Goal: Information Seeking & Learning: Compare options

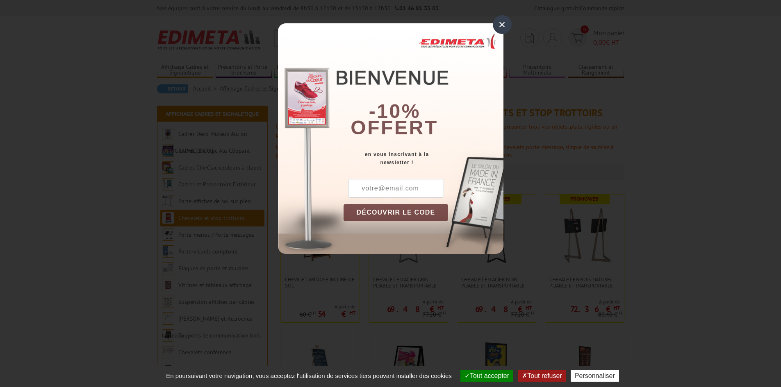
click at [501, 23] on div "×" at bounding box center [502, 24] width 19 height 19
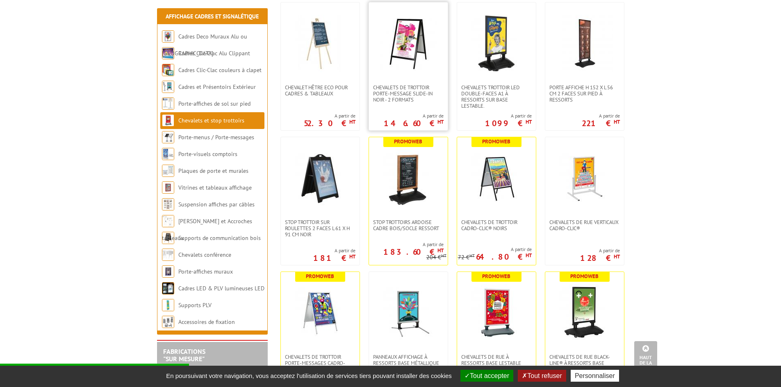
scroll to position [328, 0]
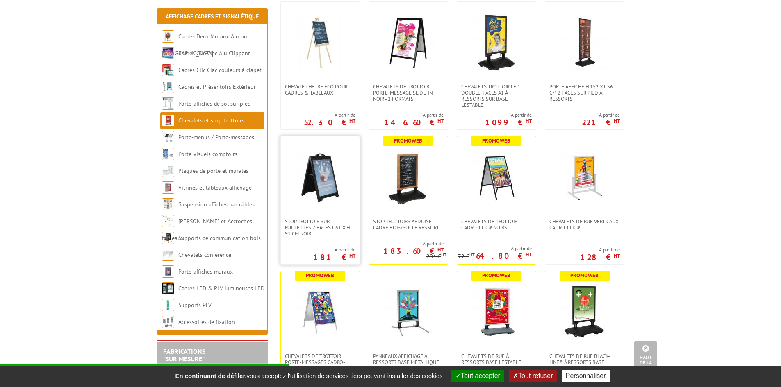
click at [332, 178] on img at bounding box center [319, 177] width 57 height 57
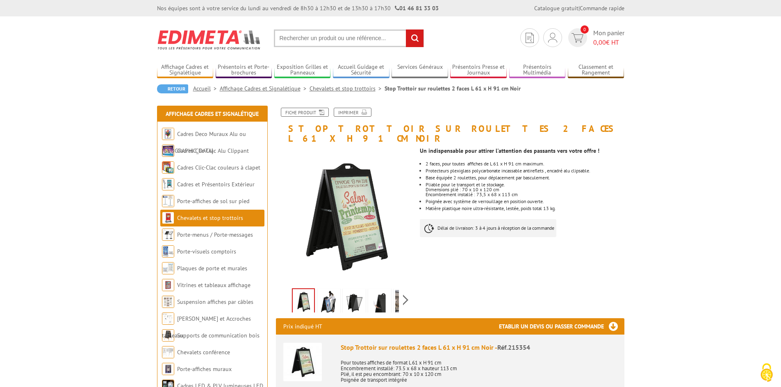
click at [330, 294] on img at bounding box center [329, 302] width 20 height 25
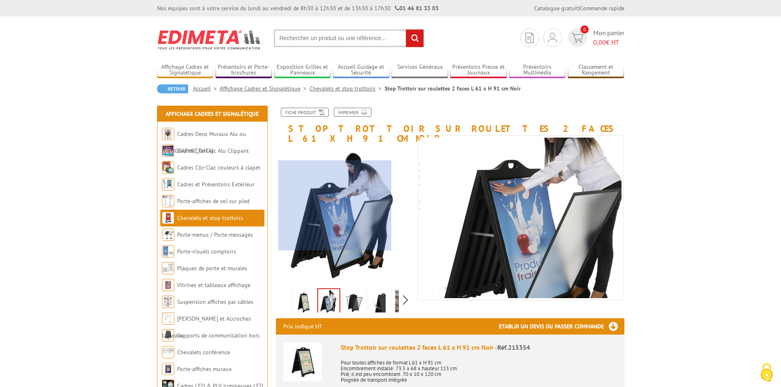
click at [335, 206] on div at bounding box center [334, 206] width 113 height 90
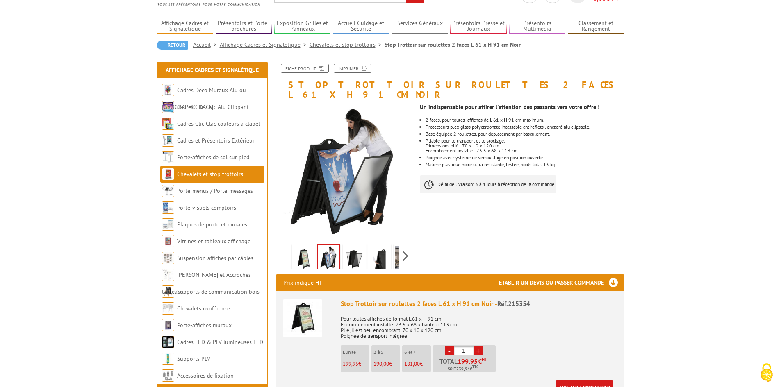
scroll to position [41, 0]
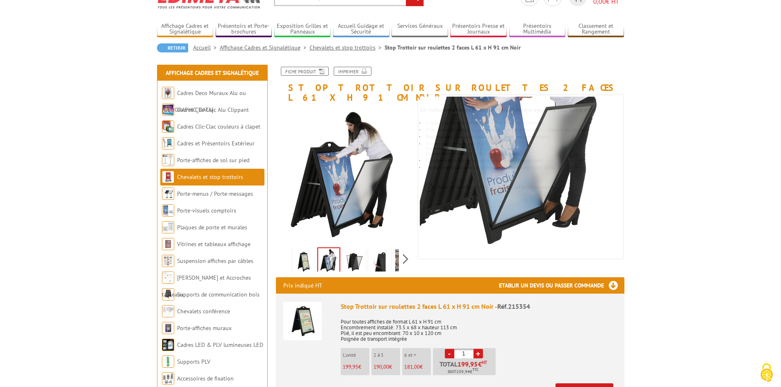
click at [330, 250] on img at bounding box center [328, 260] width 21 height 25
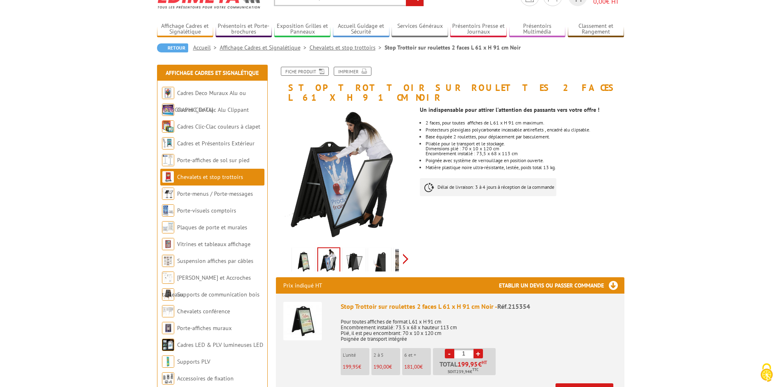
click at [406, 245] on div "Previous Next" at bounding box center [345, 259] width 138 height 29
click at [390, 249] on img at bounding box center [387, 261] width 20 height 25
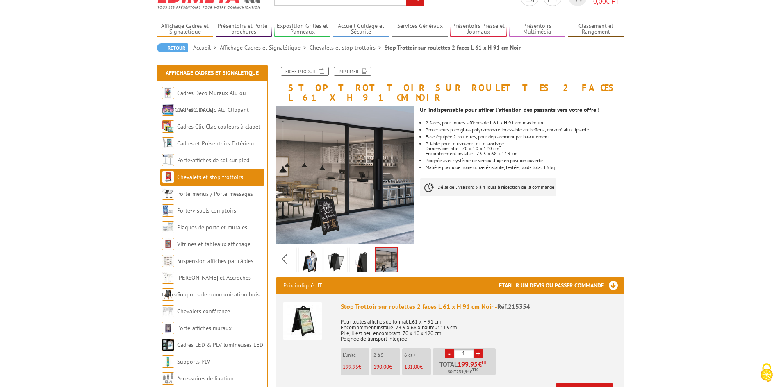
click at [360, 252] on img at bounding box center [361, 261] width 20 height 25
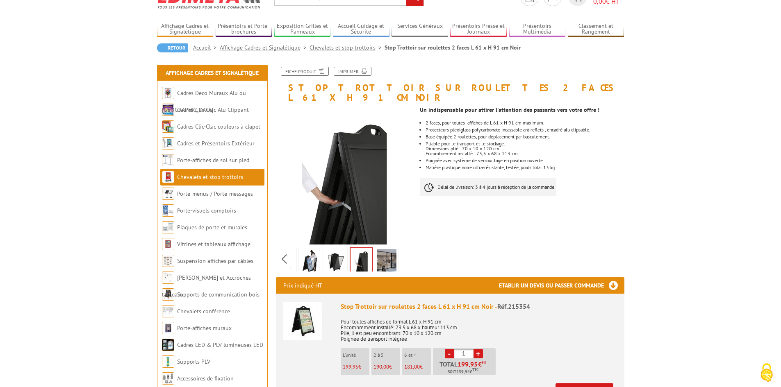
click at [333, 249] on img at bounding box center [336, 261] width 20 height 25
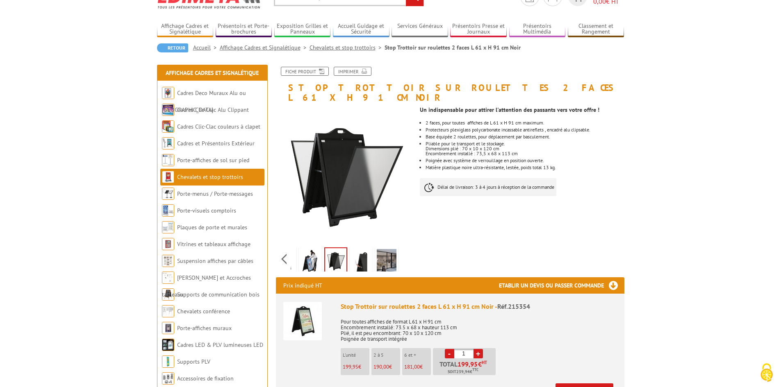
click at [382, 250] on img at bounding box center [387, 261] width 20 height 25
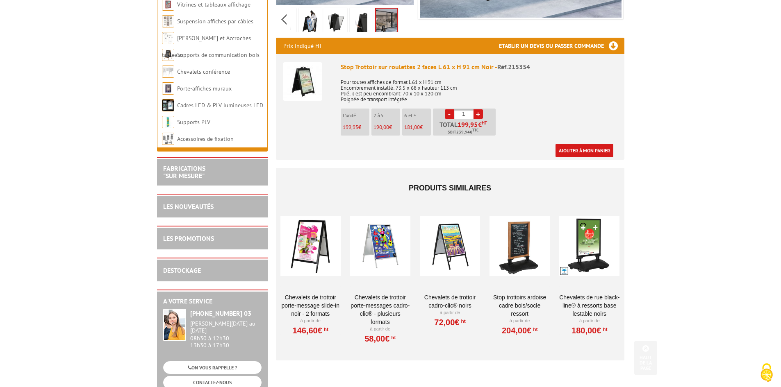
scroll to position [287, 0]
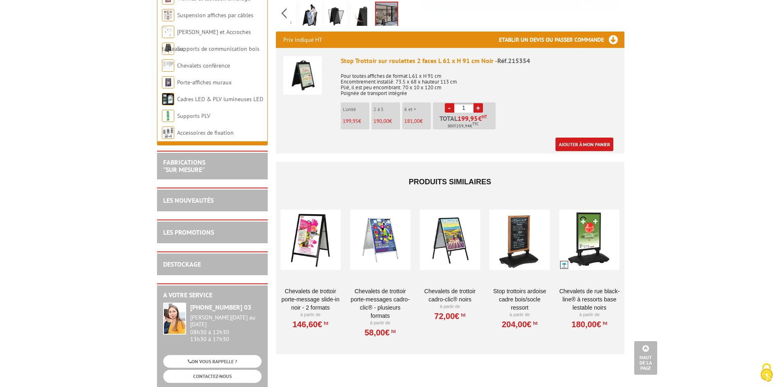
click at [313, 233] on div at bounding box center [310, 240] width 60 height 82
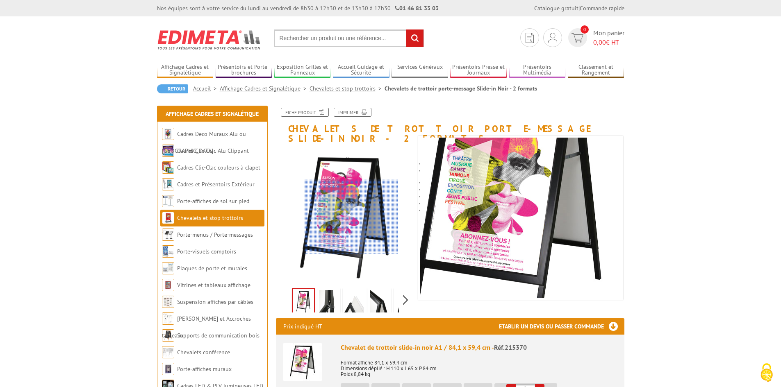
click at [351, 217] on div at bounding box center [351, 216] width 94 height 75
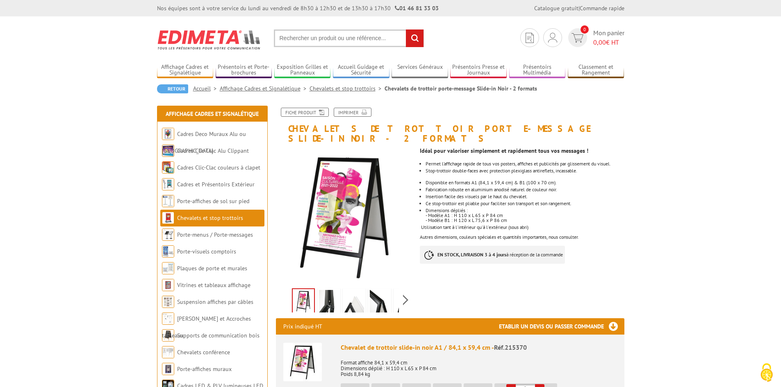
click at [515, 218] on div "- Modèle B1 : H 120 x L 75,6 x P 86 cm" at bounding box center [525, 220] width 198 height 5
click at [459, 224] on span "Utilisation tant à l'intérieur qu'à l'extérieur (sous abri)" at bounding box center [474, 227] width 107 height 6
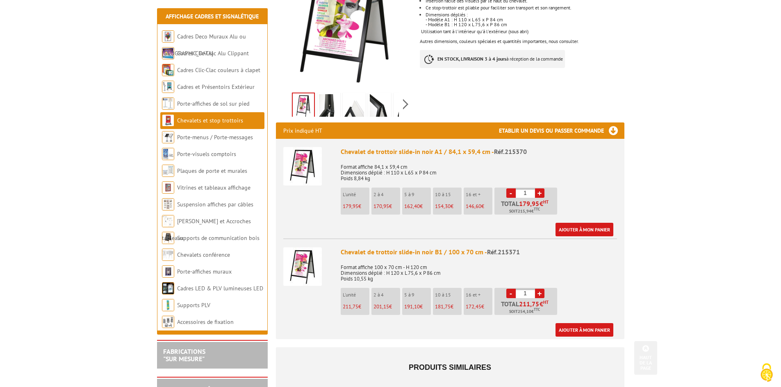
scroll to position [246, 0]
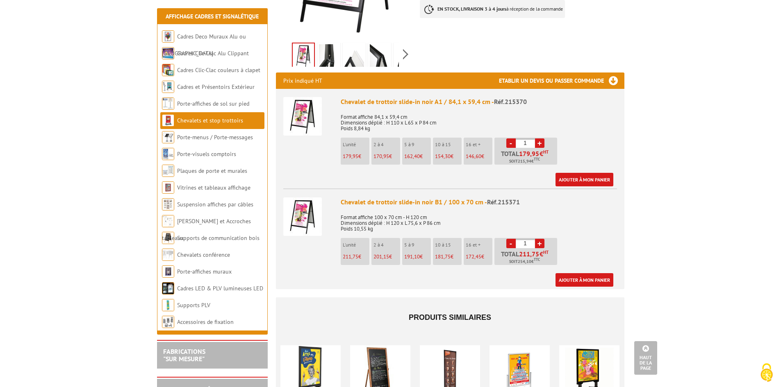
click at [344, 242] on p "L'unité" at bounding box center [356, 245] width 27 height 6
click at [378, 253] on span "201,15" at bounding box center [381, 256] width 16 height 7
click at [387, 242] on p "2 à 4" at bounding box center [386, 245] width 27 height 6
click at [384, 253] on span "201,15" at bounding box center [381, 256] width 16 height 7
click at [389, 253] on span "201,15" at bounding box center [381, 256] width 16 height 7
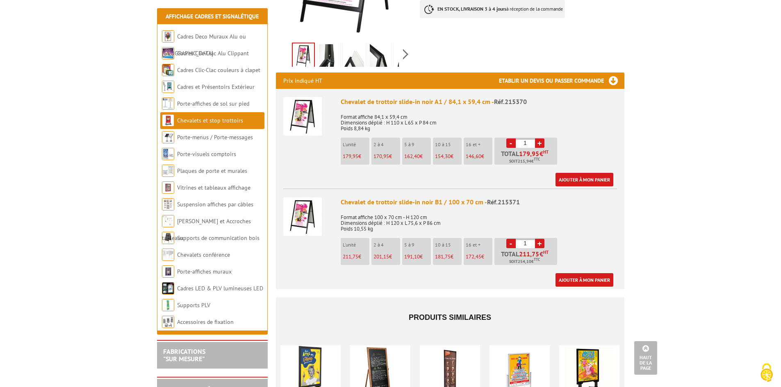
click at [308, 205] on img at bounding box center [302, 217] width 39 height 39
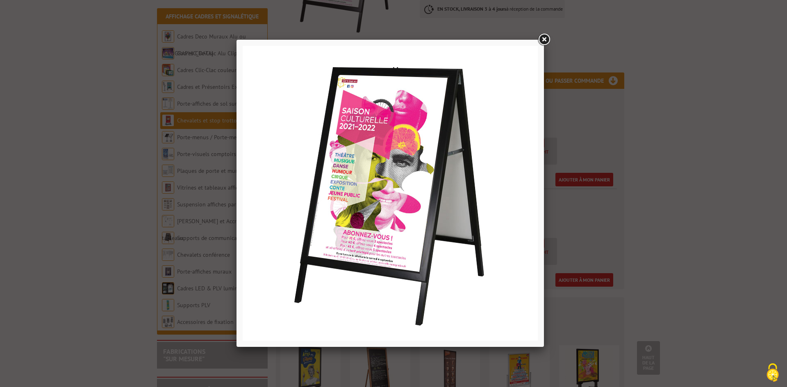
click at [543, 39] on link at bounding box center [544, 39] width 15 height 15
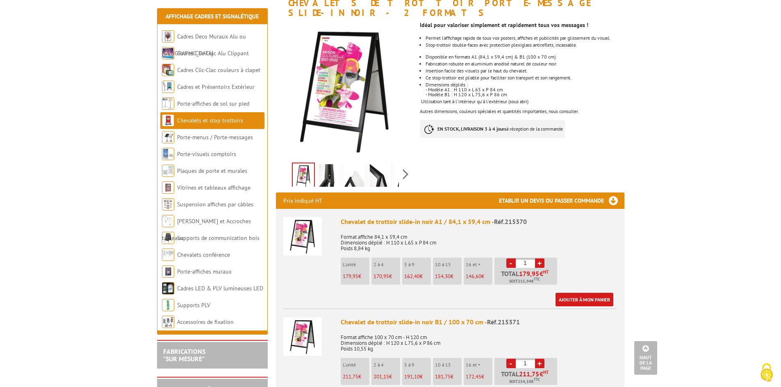
scroll to position [123, 0]
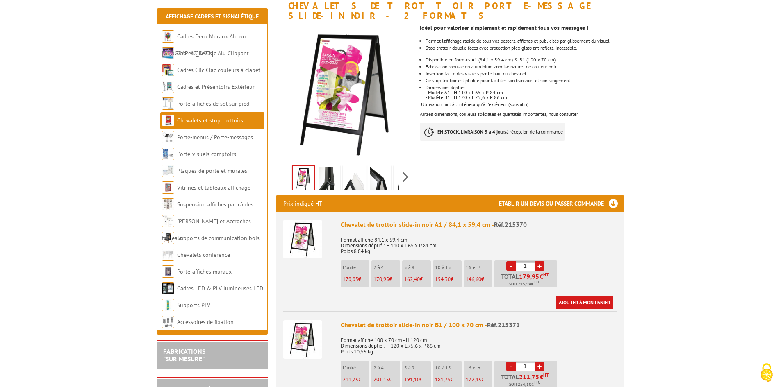
click at [302, 327] on img at bounding box center [302, 340] width 39 height 39
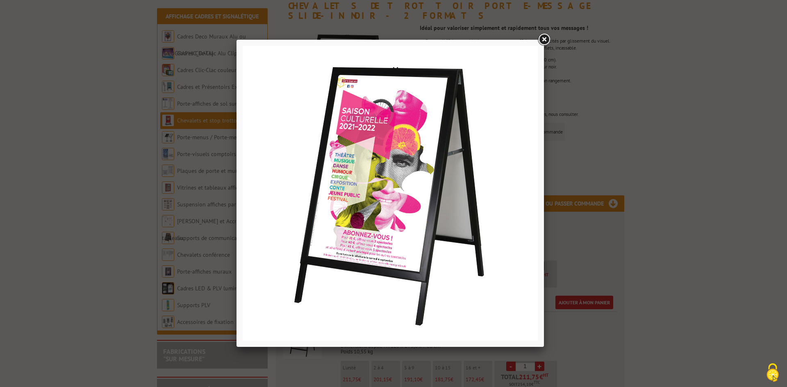
click at [543, 43] on link at bounding box center [544, 39] width 15 height 15
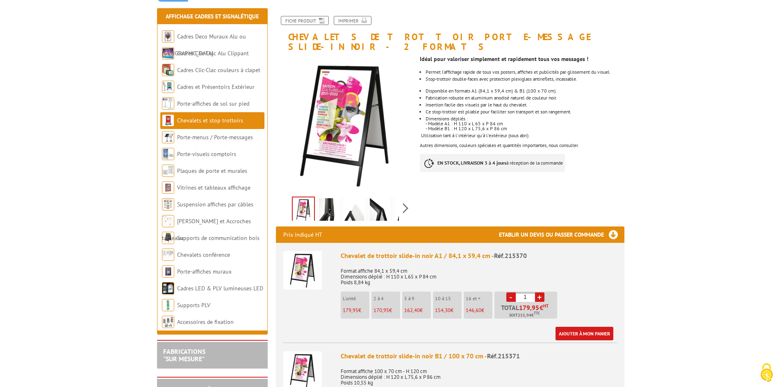
scroll to position [0, 0]
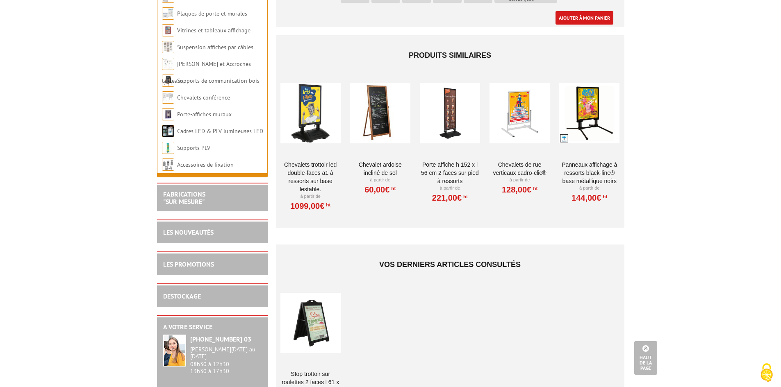
scroll to position [574, 0]
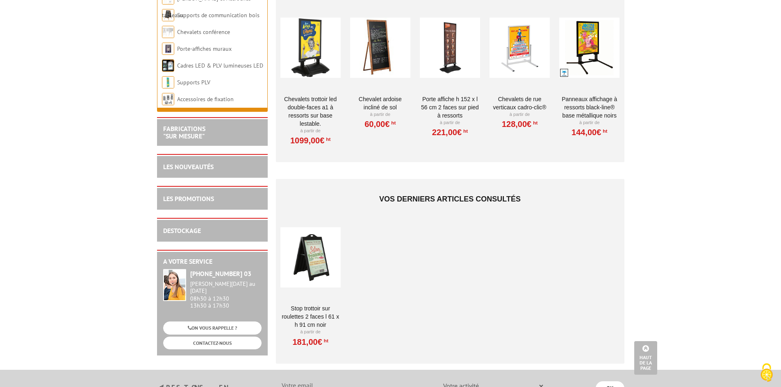
click at [316, 244] on div at bounding box center [310, 257] width 60 height 82
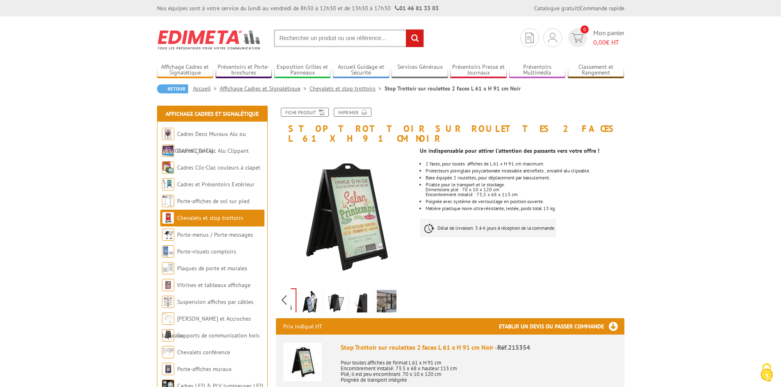
click at [405, 289] on div "Previous Next" at bounding box center [345, 300] width 138 height 29
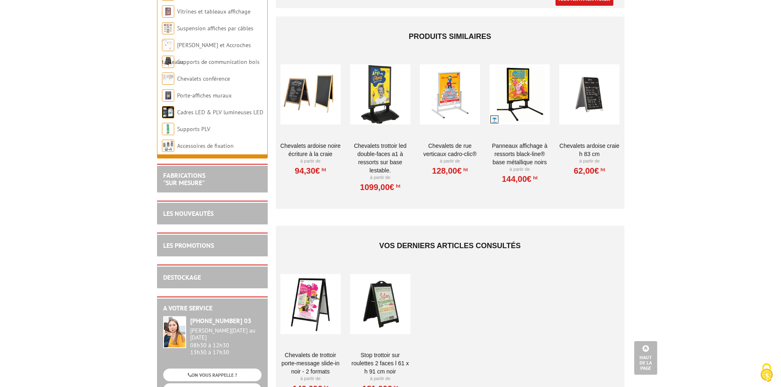
scroll to position [410, 0]
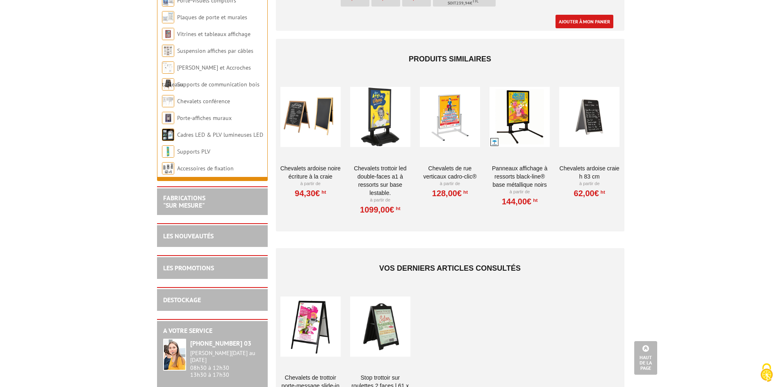
click at [309, 309] on div at bounding box center [310, 327] width 60 height 82
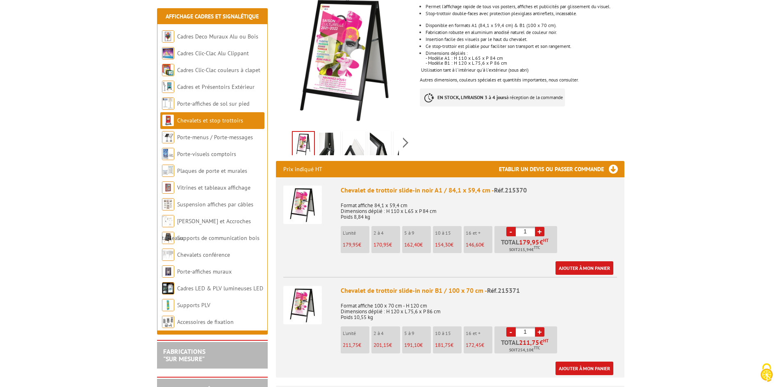
scroll to position [164, 0]
